Goal: Check status

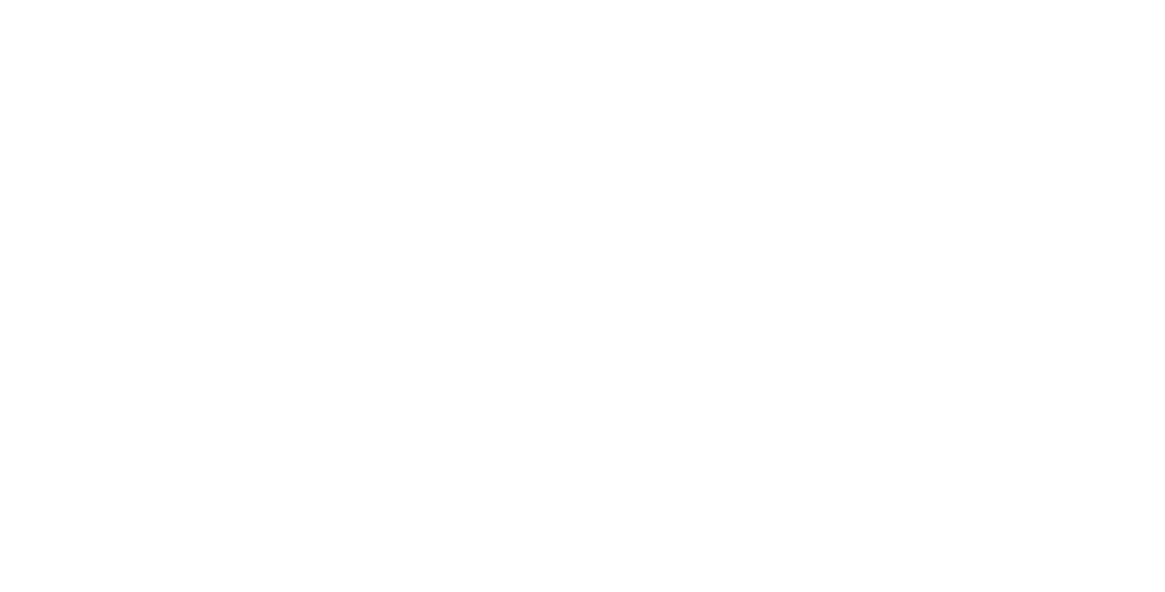
select select
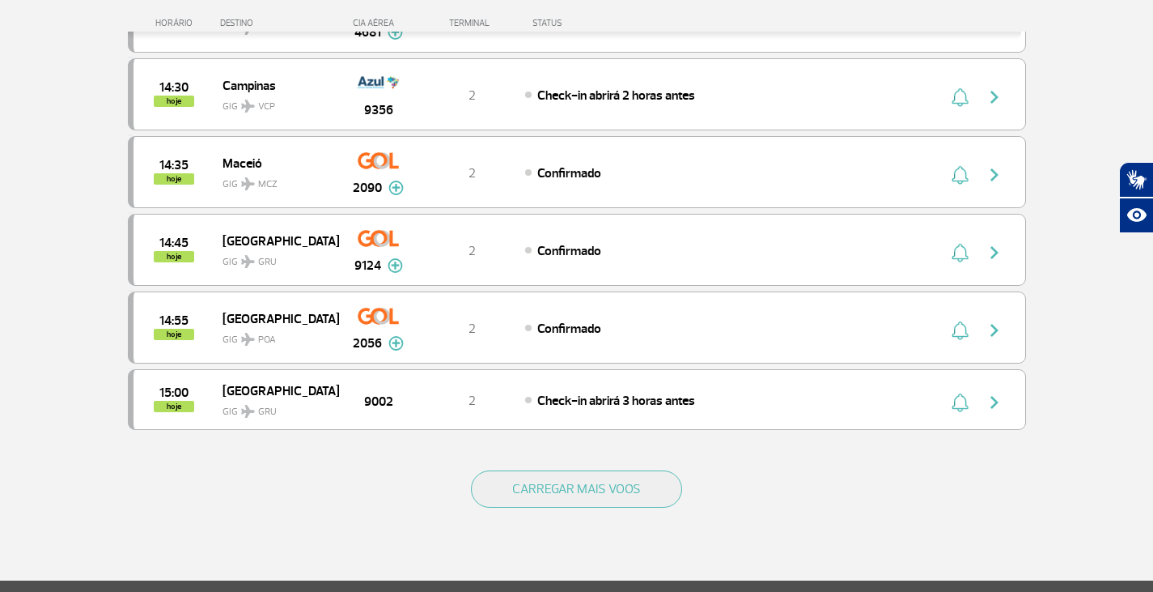
scroll to position [1457, 0]
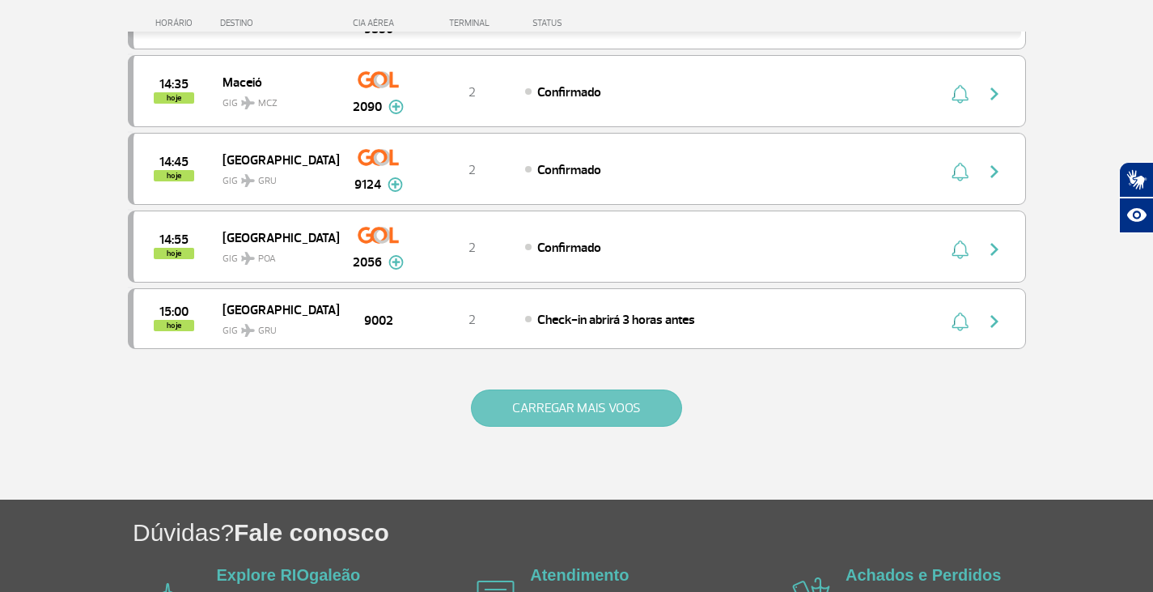
click at [618, 409] on button "CARREGAR MAIS VOOS" at bounding box center [576, 407] width 211 height 37
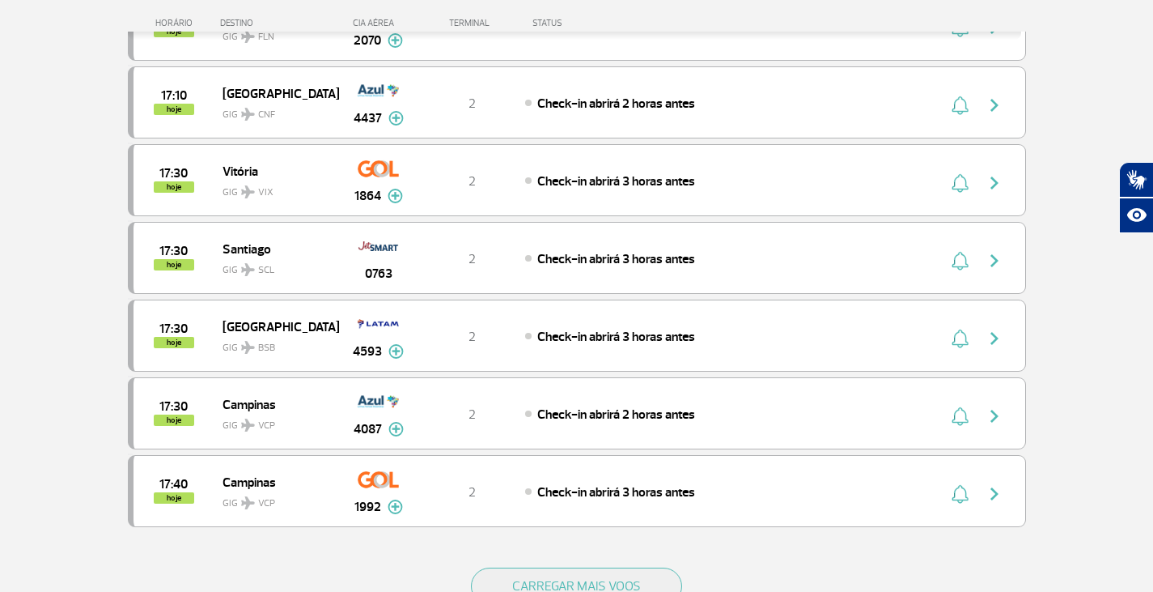
scroll to position [2913, 0]
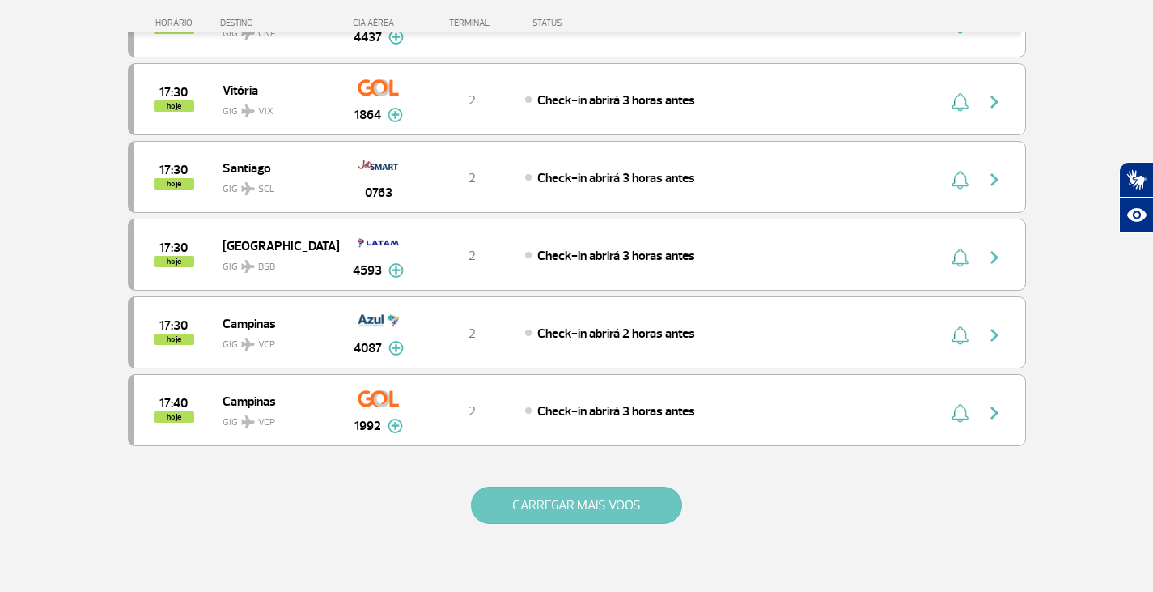
click at [599, 511] on button "CARREGAR MAIS VOOS" at bounding box center [576, 504] width 211 height 37
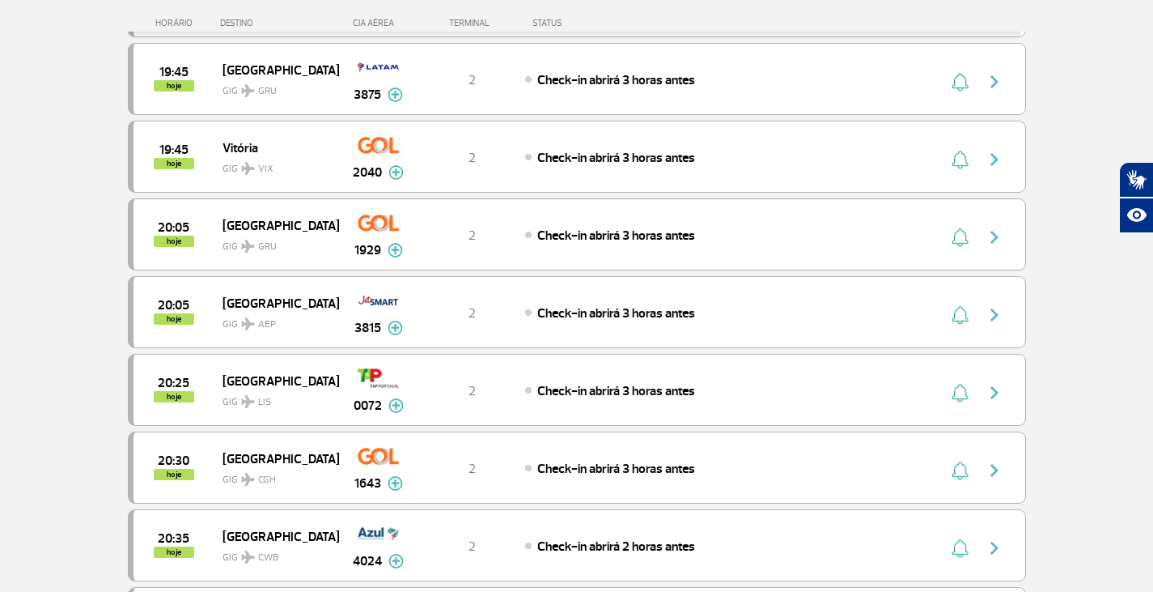
scroll to position [4127, 0]
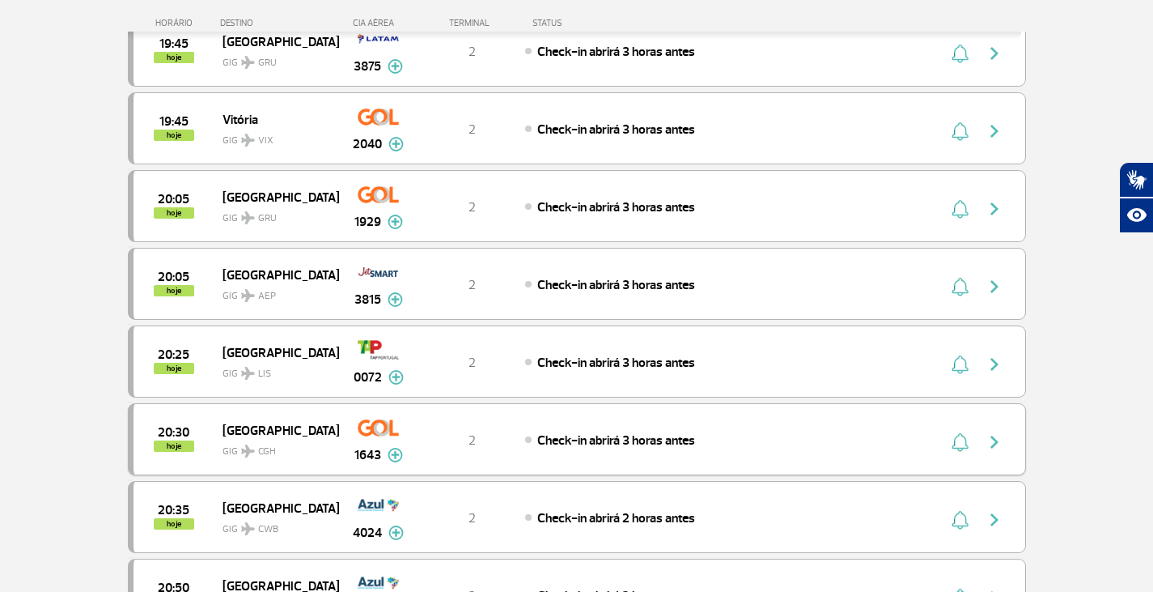
click at [608, 440] on span "Check-in abrirá 3 horas antes" at bounding box center [616, 440] width 158 height 16
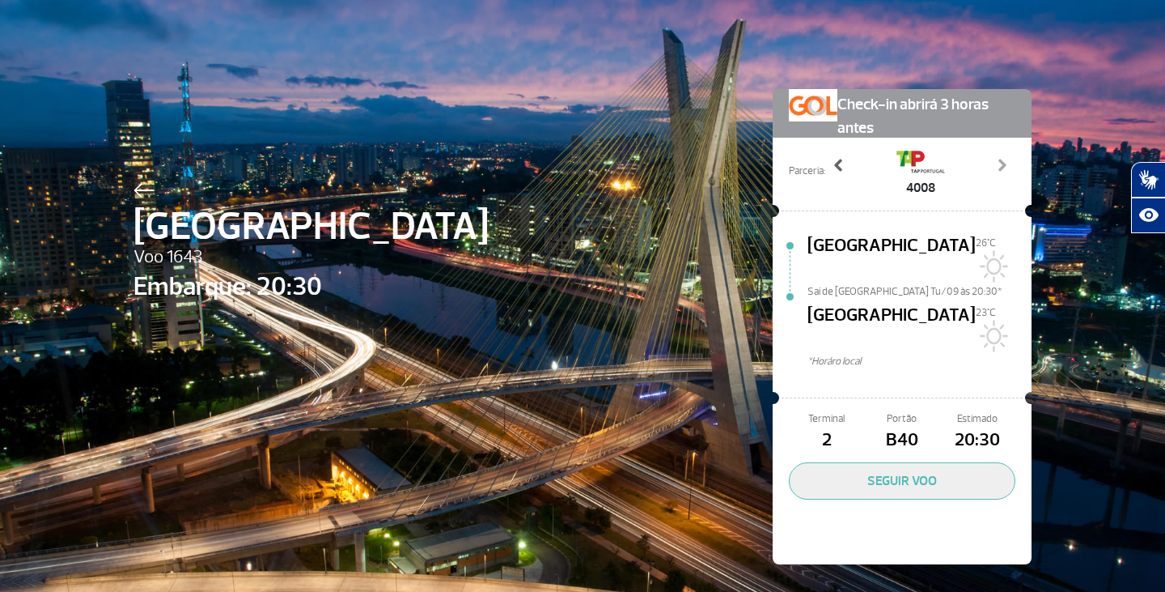
click at [838, 166] on span at bounding box center [839, 165] width 16 height 16
click at [994, 163] on span at bounding box center [1002, 165] width 16 height 16
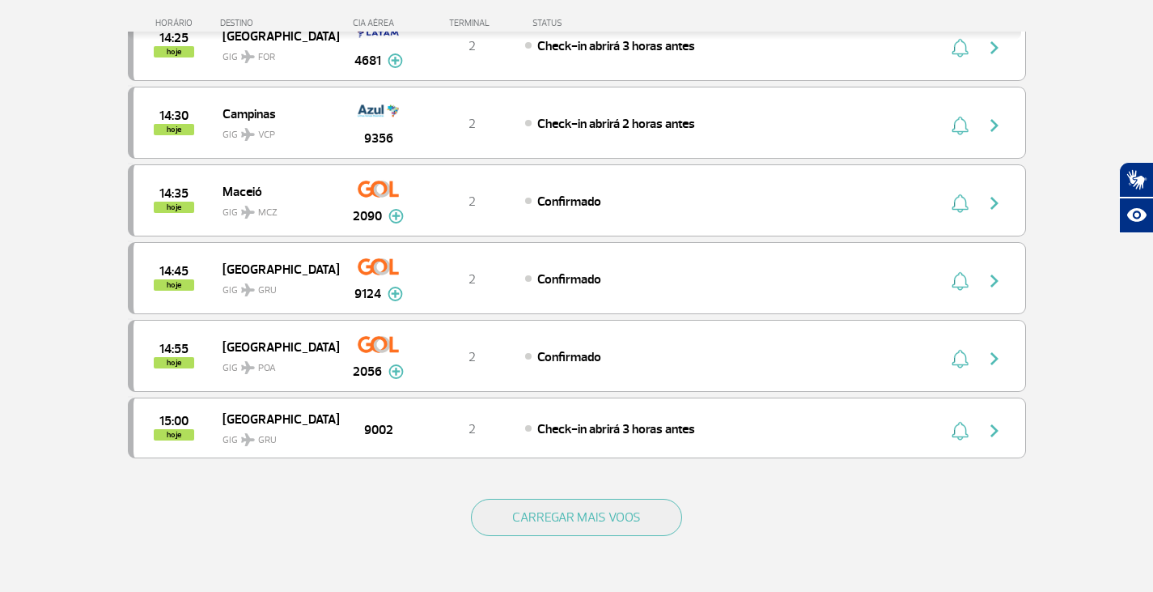
scroll to position [1376, 0]
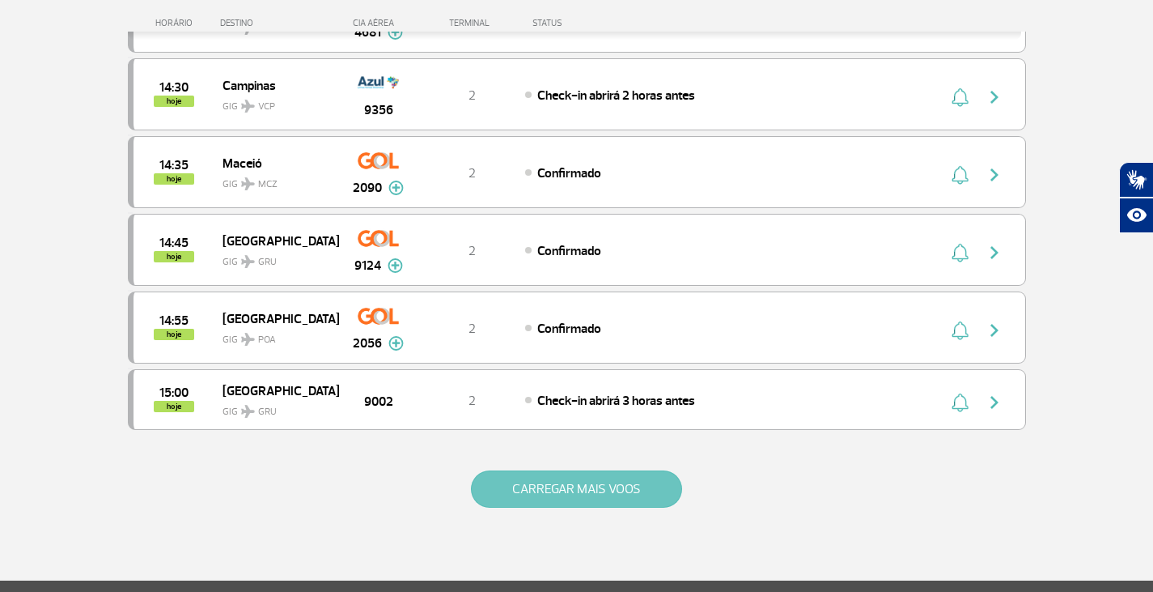
click at [576, 486] on button "CARREGAR MAIS VOOS" at bounding box center [576, 488] width 211 height 37
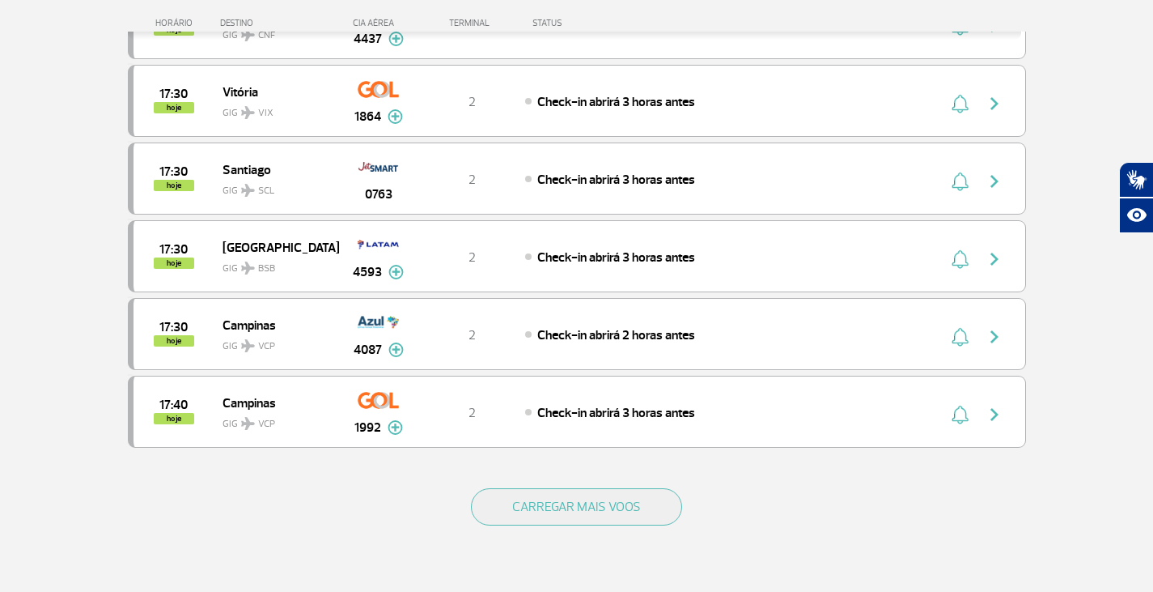
scroll to position [2913, 0]
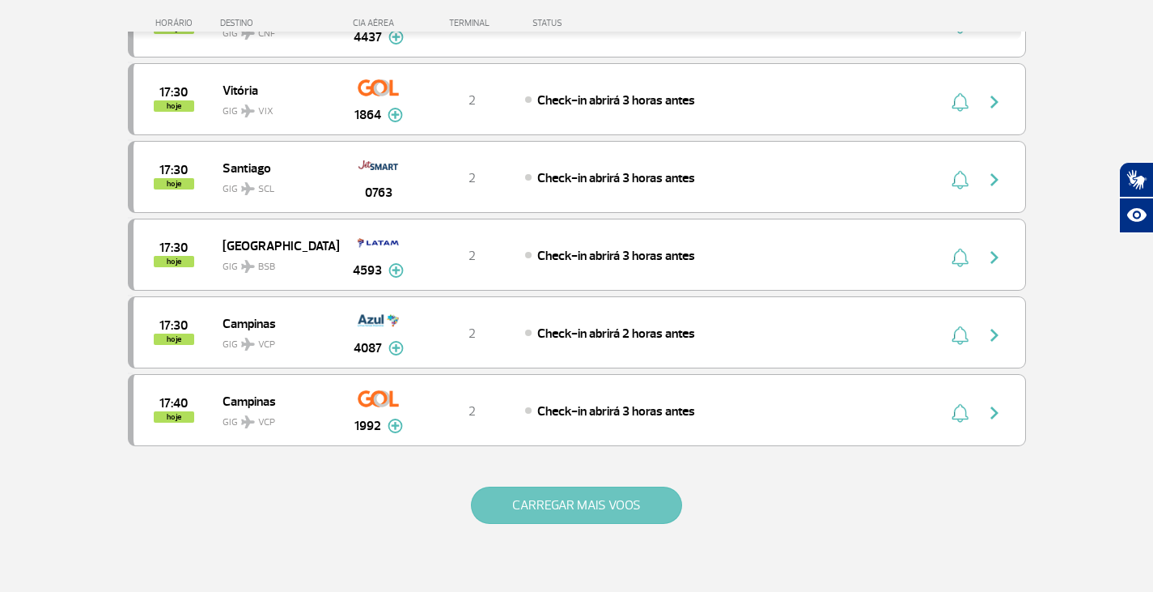
click at [549, 510] on button "CARREGAR MAIS VOOS" at bounding box center [576, 504] width 211 height 37
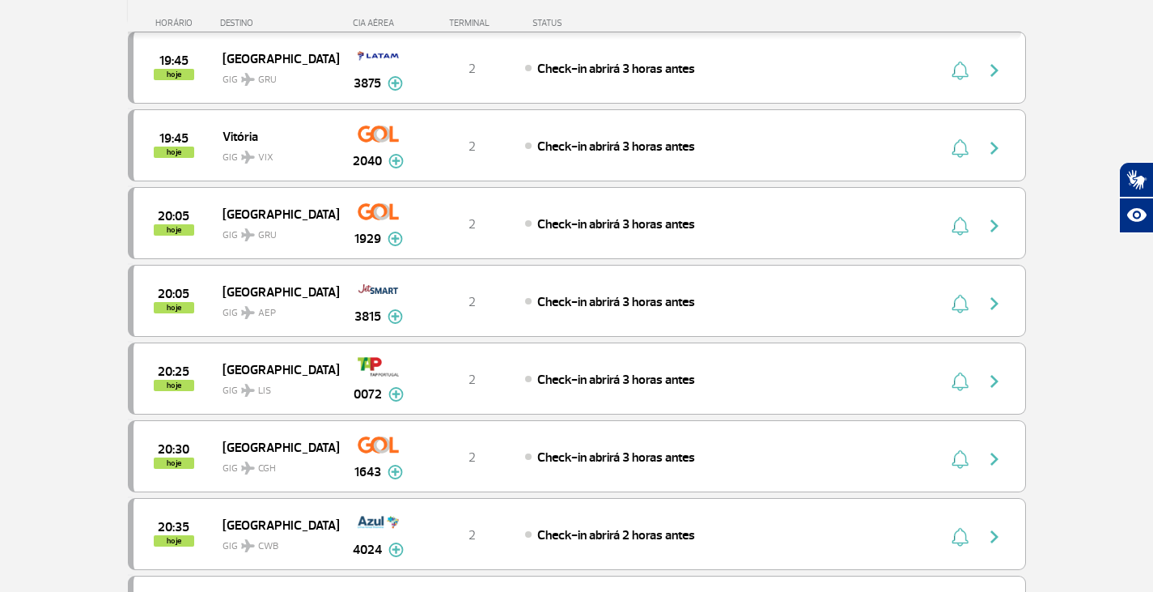
scroll to position [4127, 0]
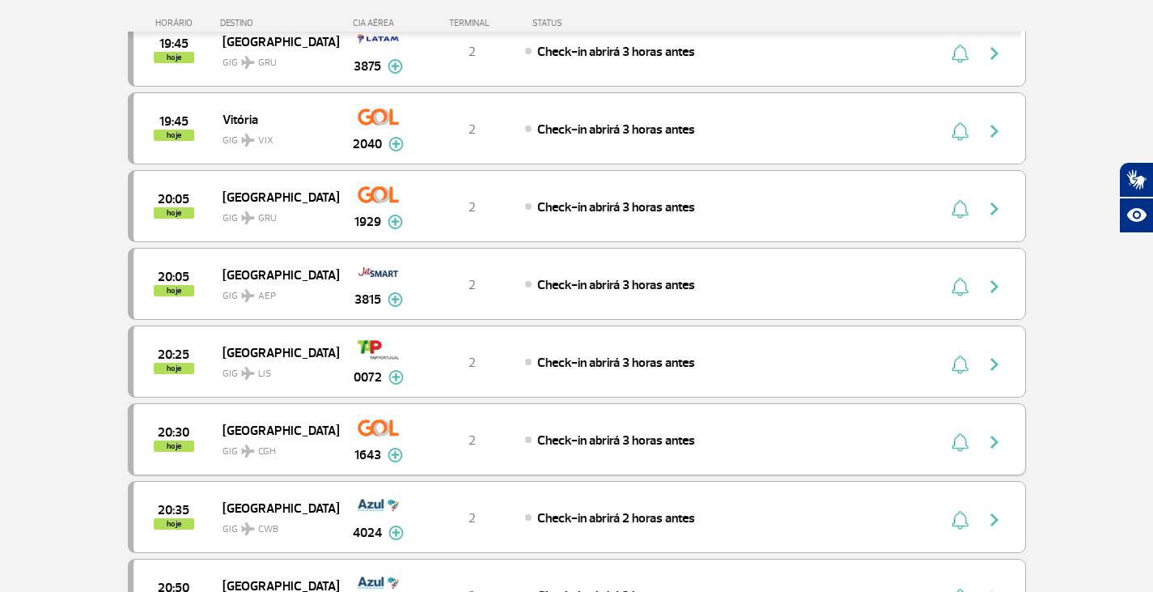
click at [392, 457] on img at bounding box center [395, 455] width 15 height 15
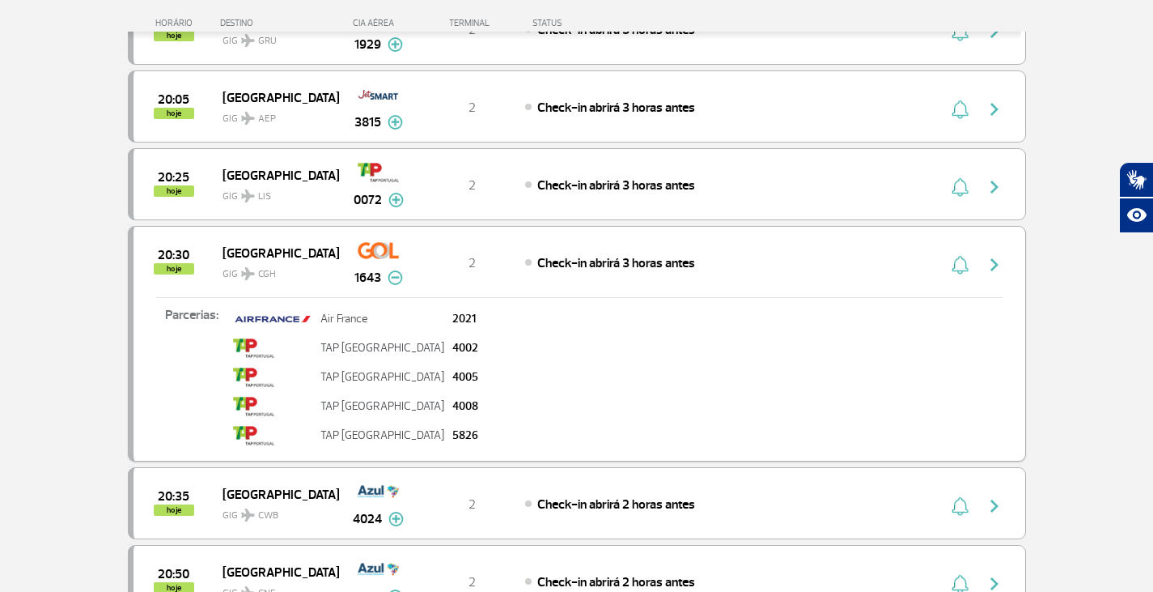
scroll to position [4208, 0]
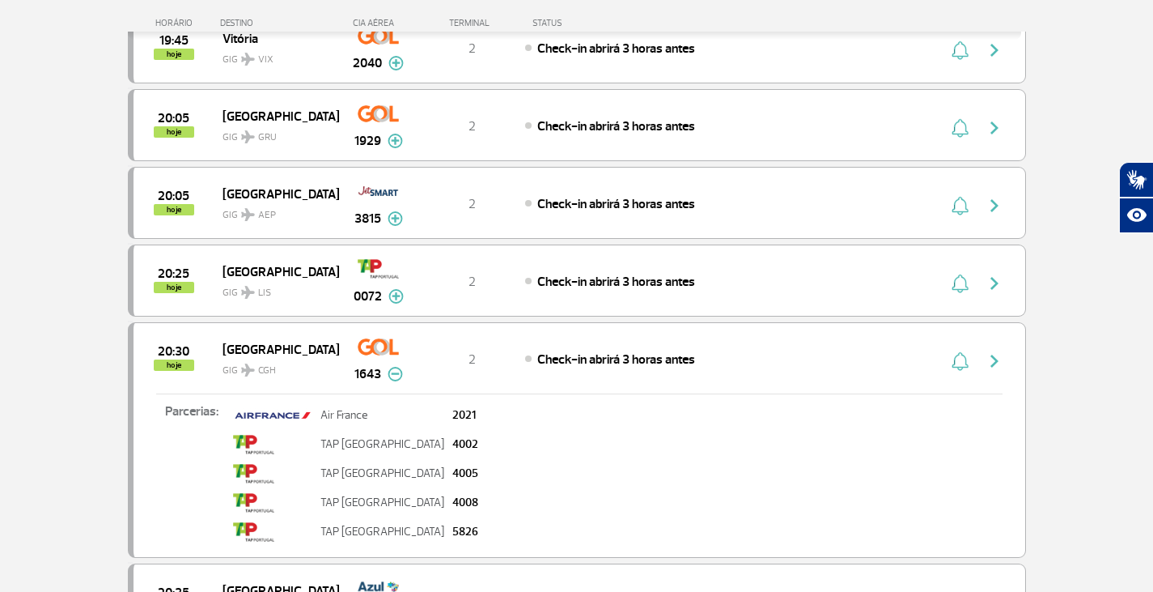
click at [394, 373] on img at bounding box center [395, 374] width 15 height 15
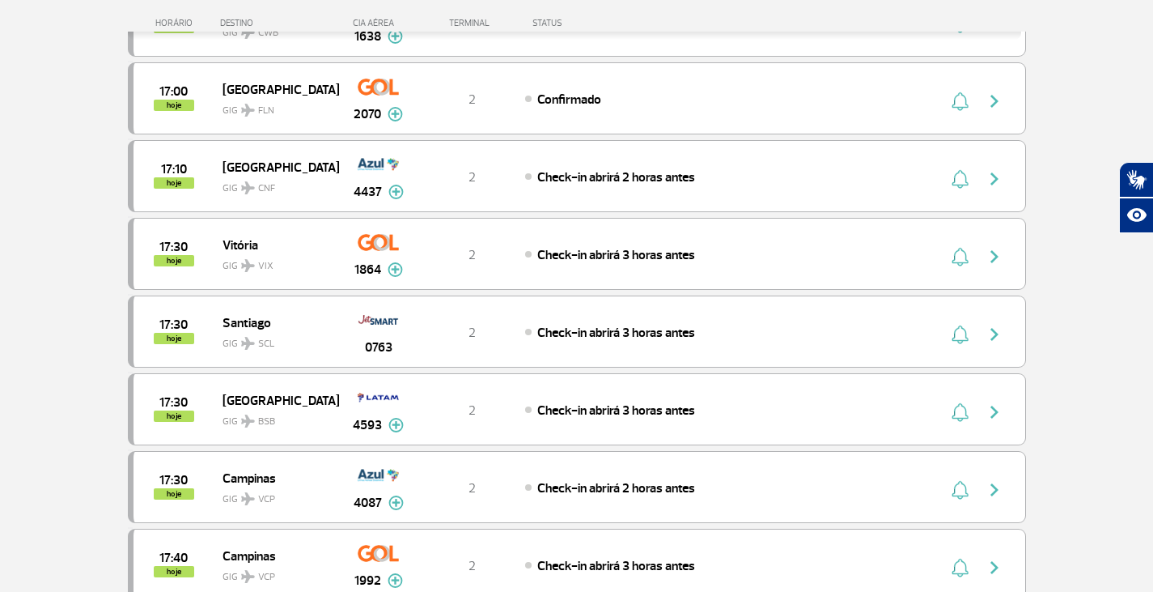
scroll to position [2752, 0]
